Goal: Information Seeking & Learning: Learn about a topic

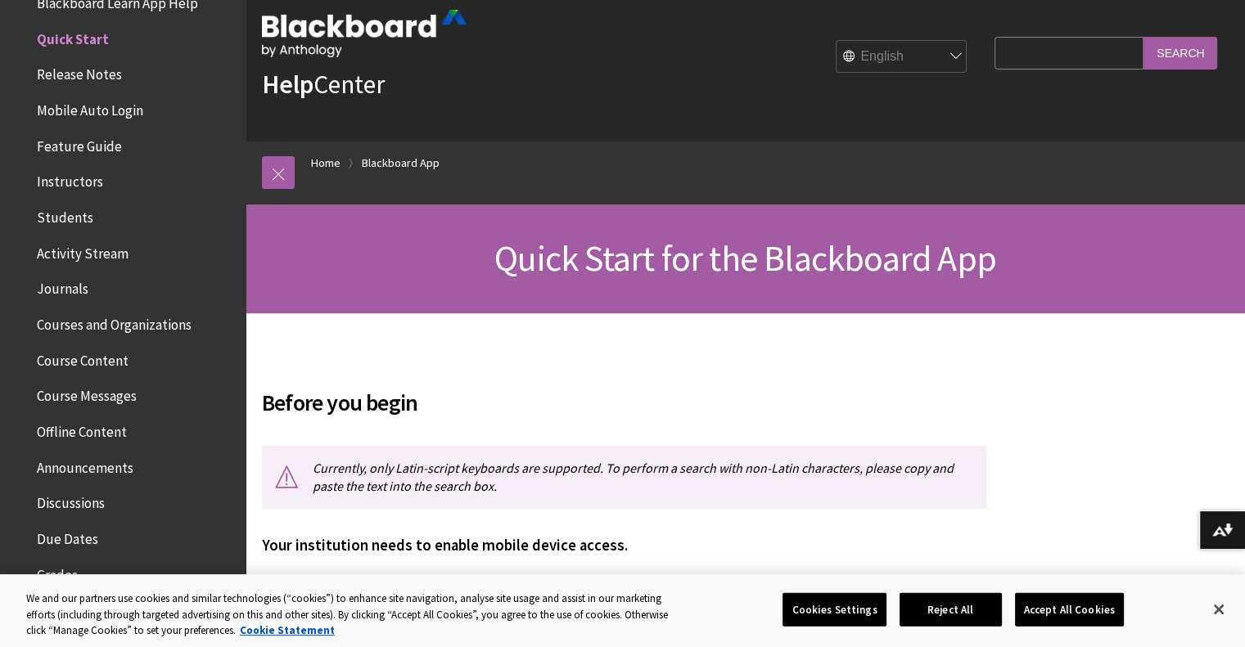
scroll to position [29, 0]
click at [88, 175] on span "Instructors" at bounding box center [70, 180] width 66 height 22
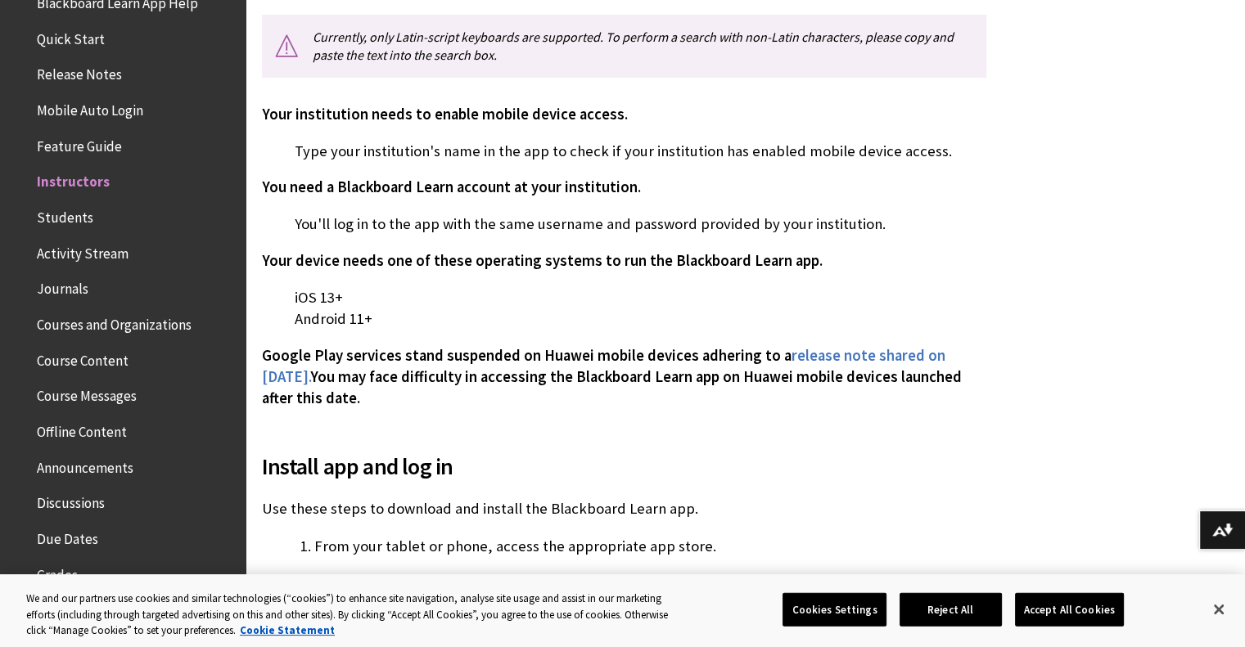
scroll to position [461, 0]
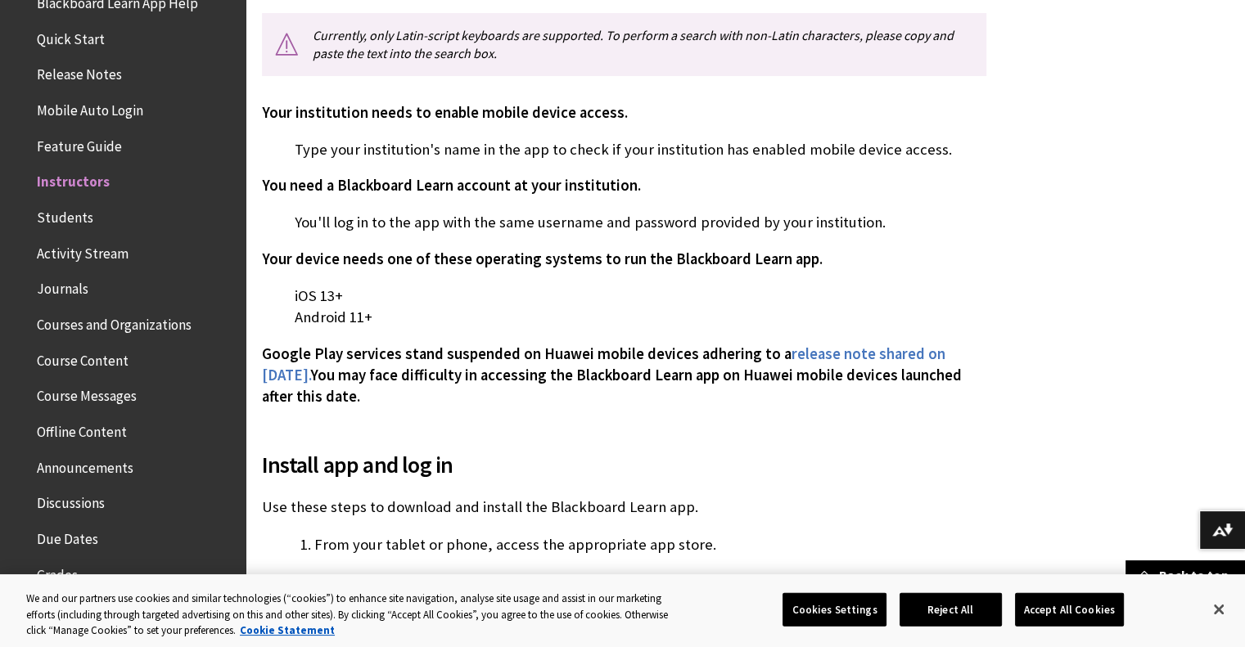
click at [96, 182] on span "Instructors" at bounding box center [73, 180] width 73 height 22
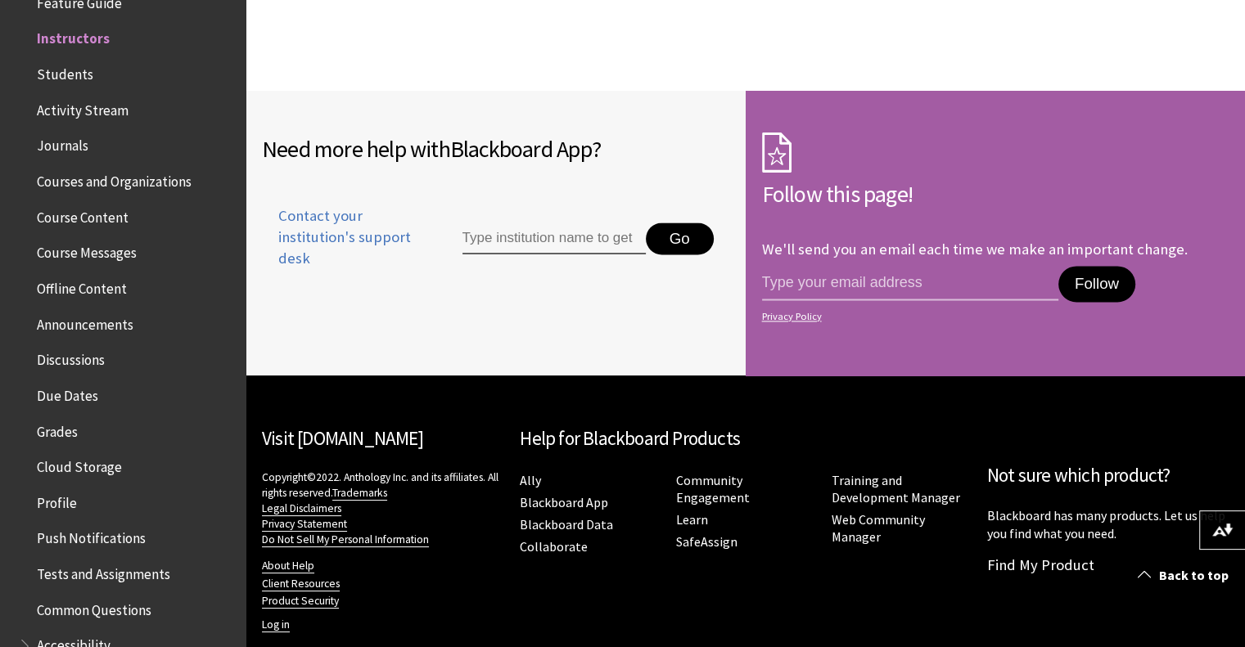
scroll to position [2298, 0]
click at [517, 228] on input "Type institution name to get support" at bounding box center [553, 239] width 183 height 33
type input "M"
